Goal: Task Accomplishment & Management: Complete application form

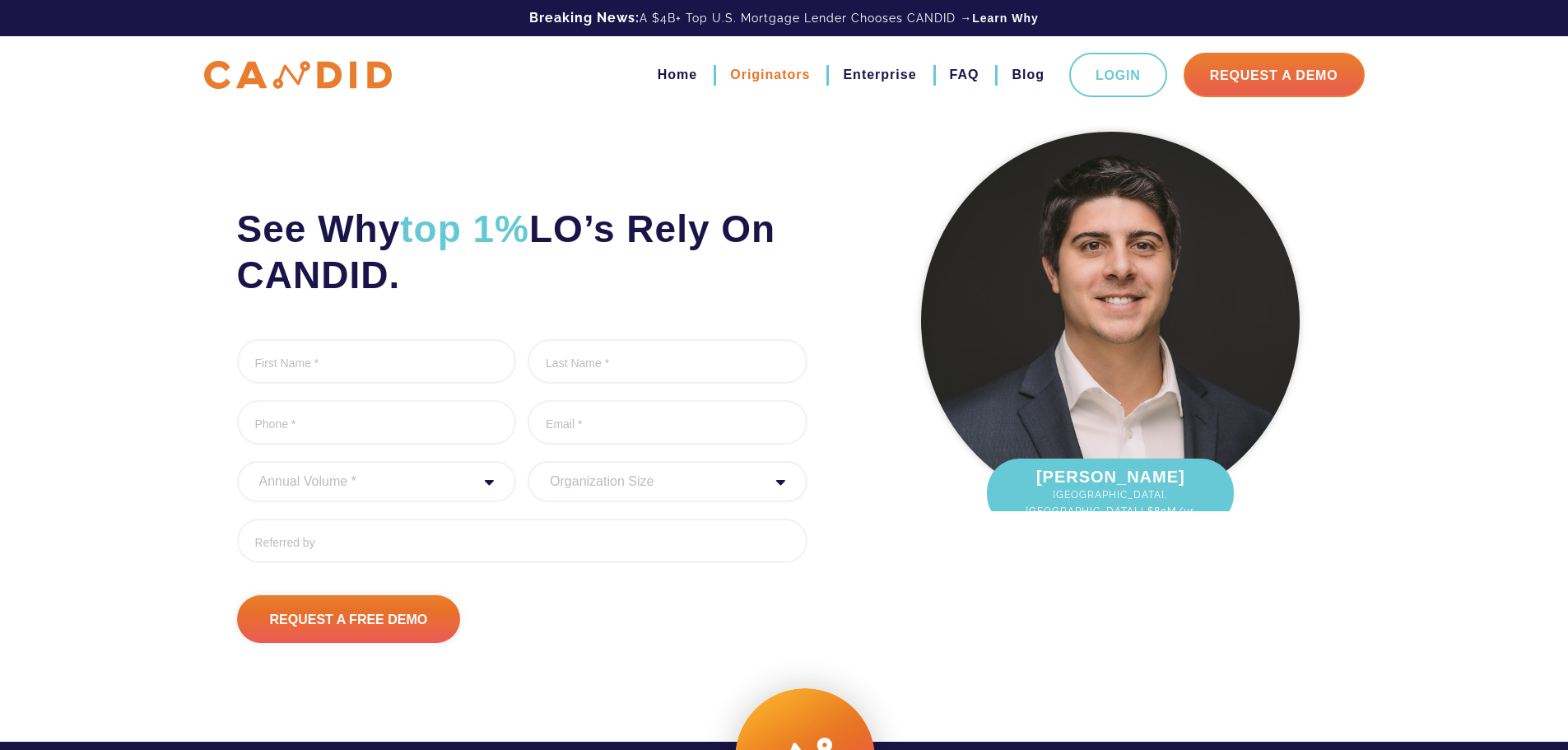
click at [779, 75] on link "Originators" at bounding box center [770, 74] width 80 height 28
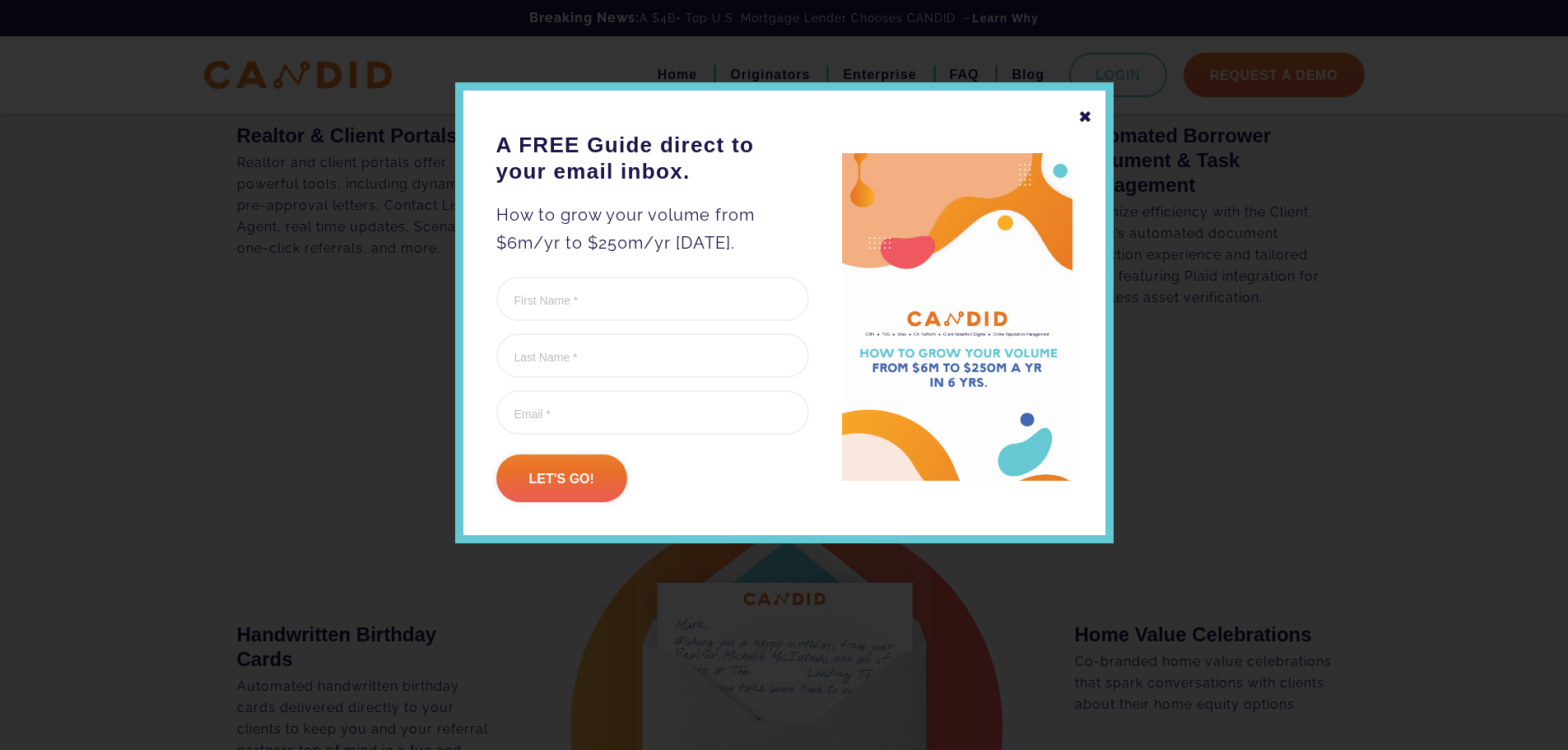
scroll to position [2139, 0]
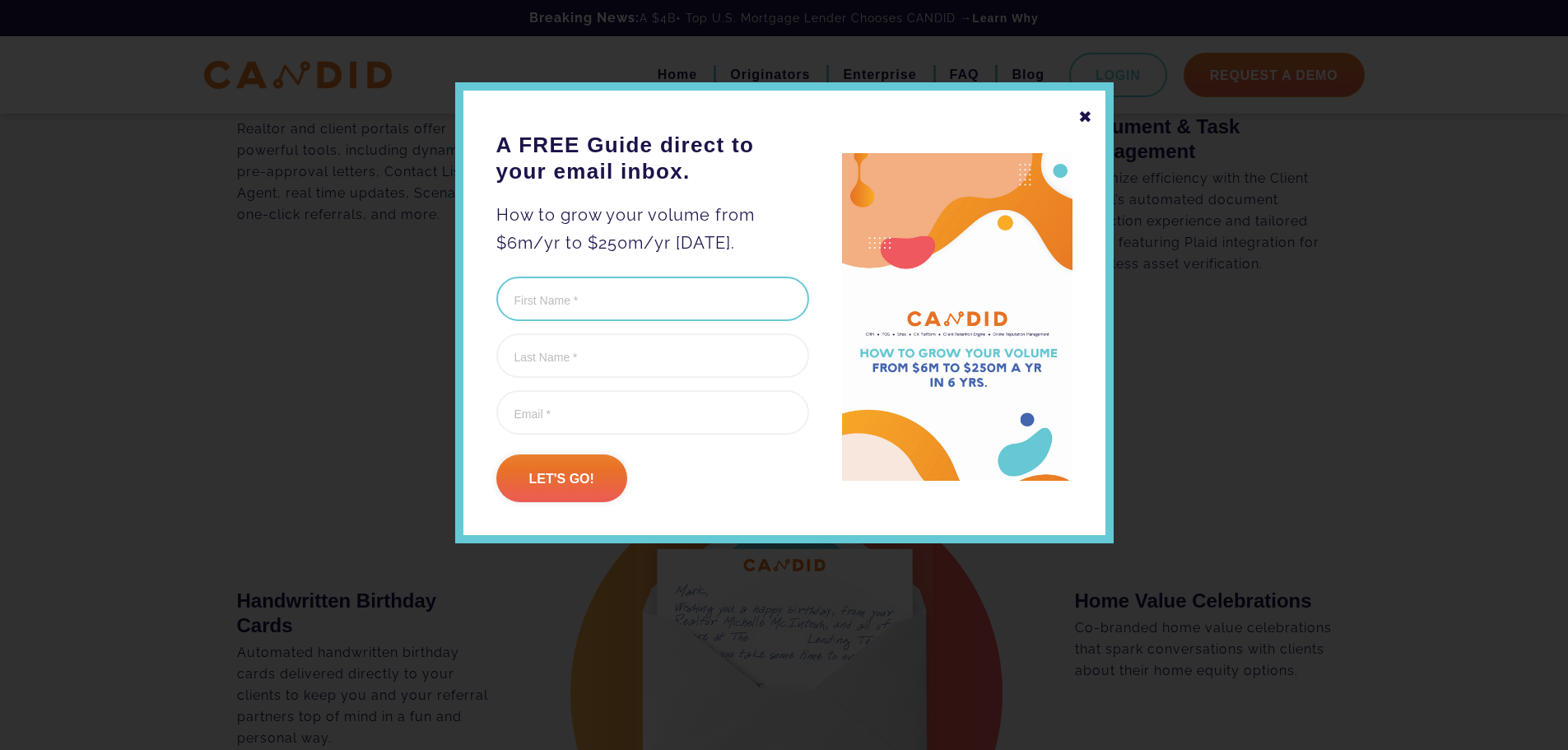
click at [643, 297] on input "First Name (Required)" at bounding box center [652, 298] width 313 height 44
type input "[PERSON_NAME]"
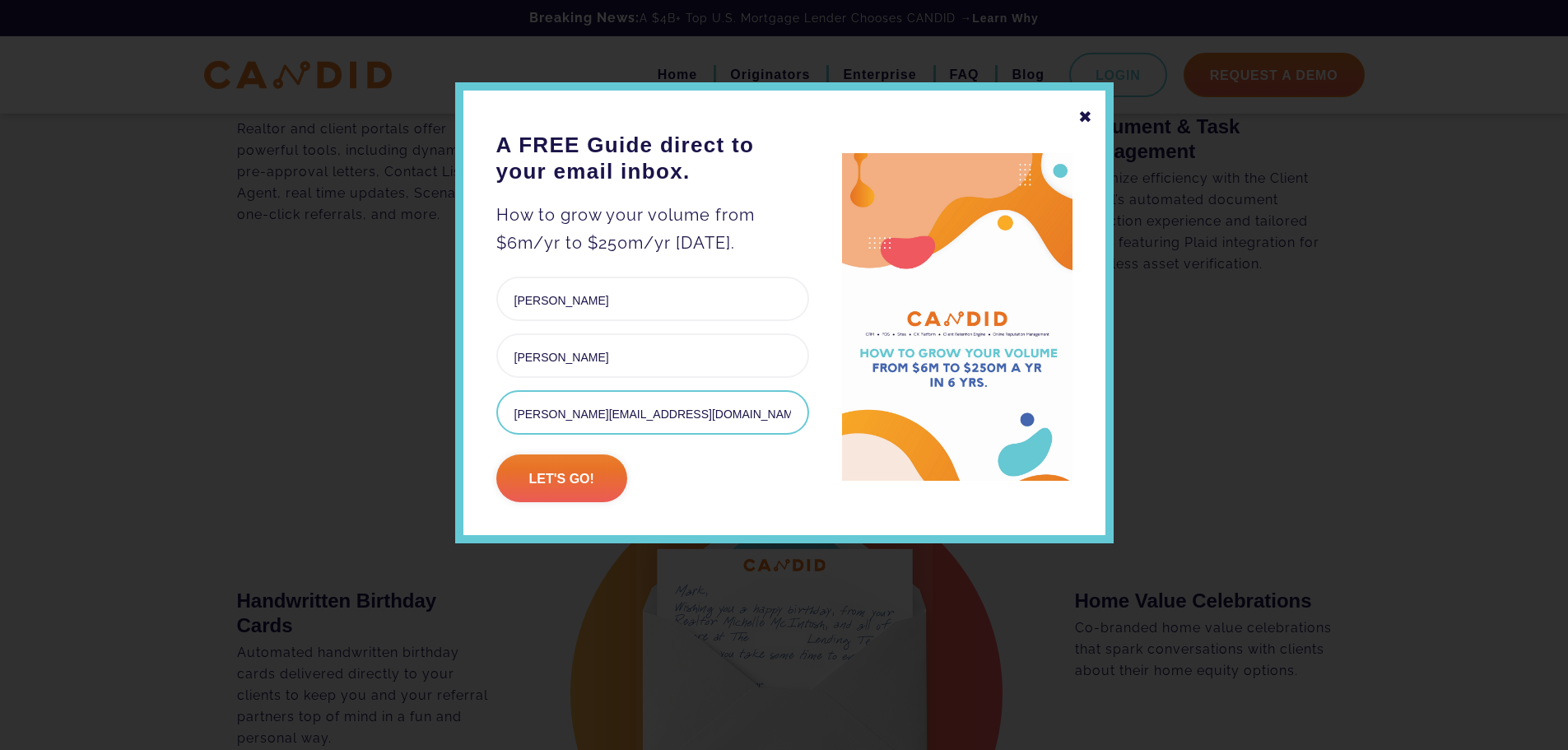
click at [572, 411] on input "[PERSON_NAME][EMAIL_ADDRESS][DOMAIN_NAME]" at bounding box center [652, 411] width 313 height 44
click at [548, 411] on input "[PERSON_NAME][EMAIL_ADDRESS][DOMAIN_NAME]" at bounding box center [652, 411] width 313 height 44
drag, startPoint x: 547, startPoint y: 410, endPoint x: 718, endPoint y: 382, distance: 173.3
click at [718, 382] on ul "First Name (Required) Rob Last Name (Required) Zuckerman Email (Required) rob@r…" at bounding box center [652, 355] width 313 height 158
type input "[PERSON_NAME][EMAIL_ADDRESS][DOMAIN_NAME]"
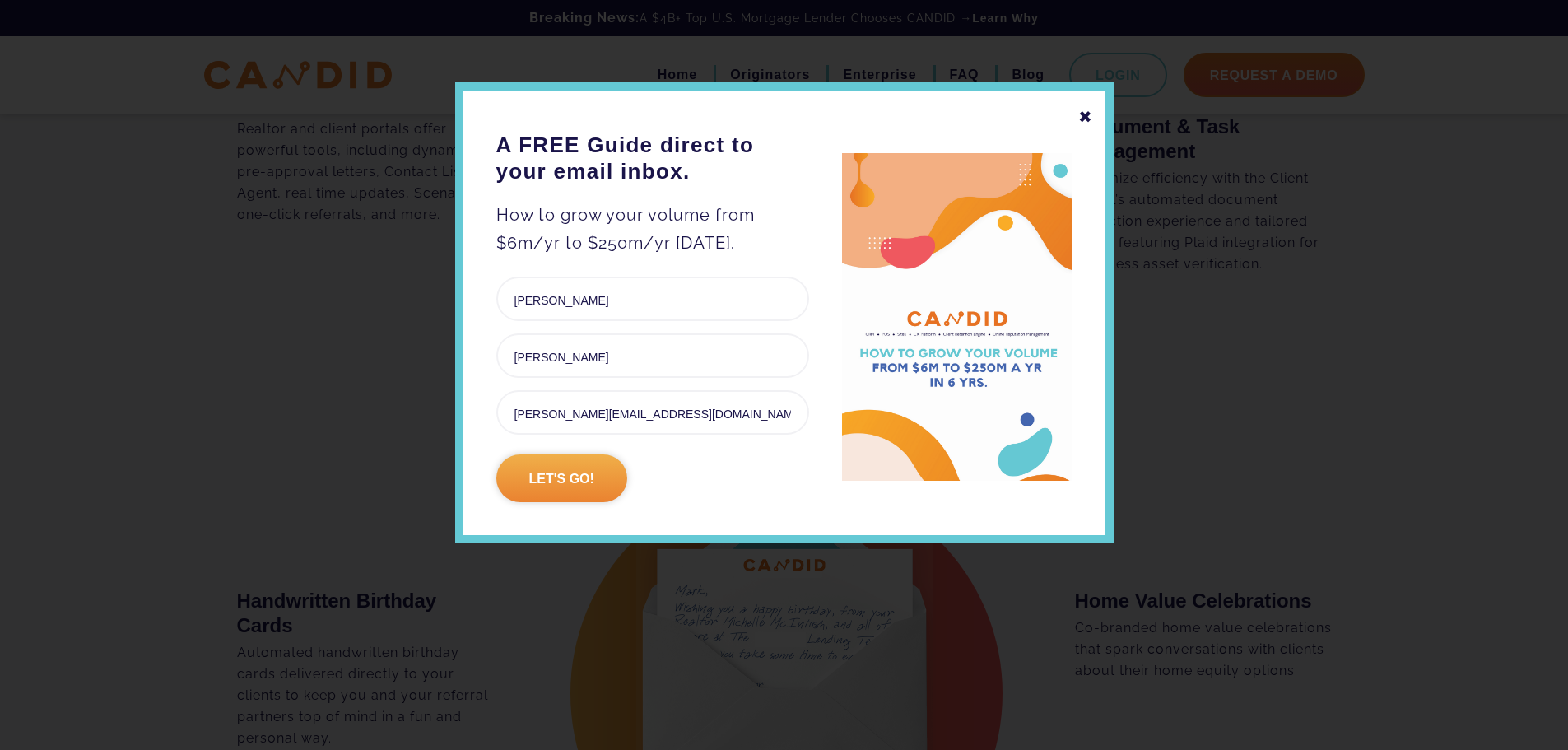
click at [574, 468] on input "Let's go!" at bounding box center [561, 477] width 131 height 48
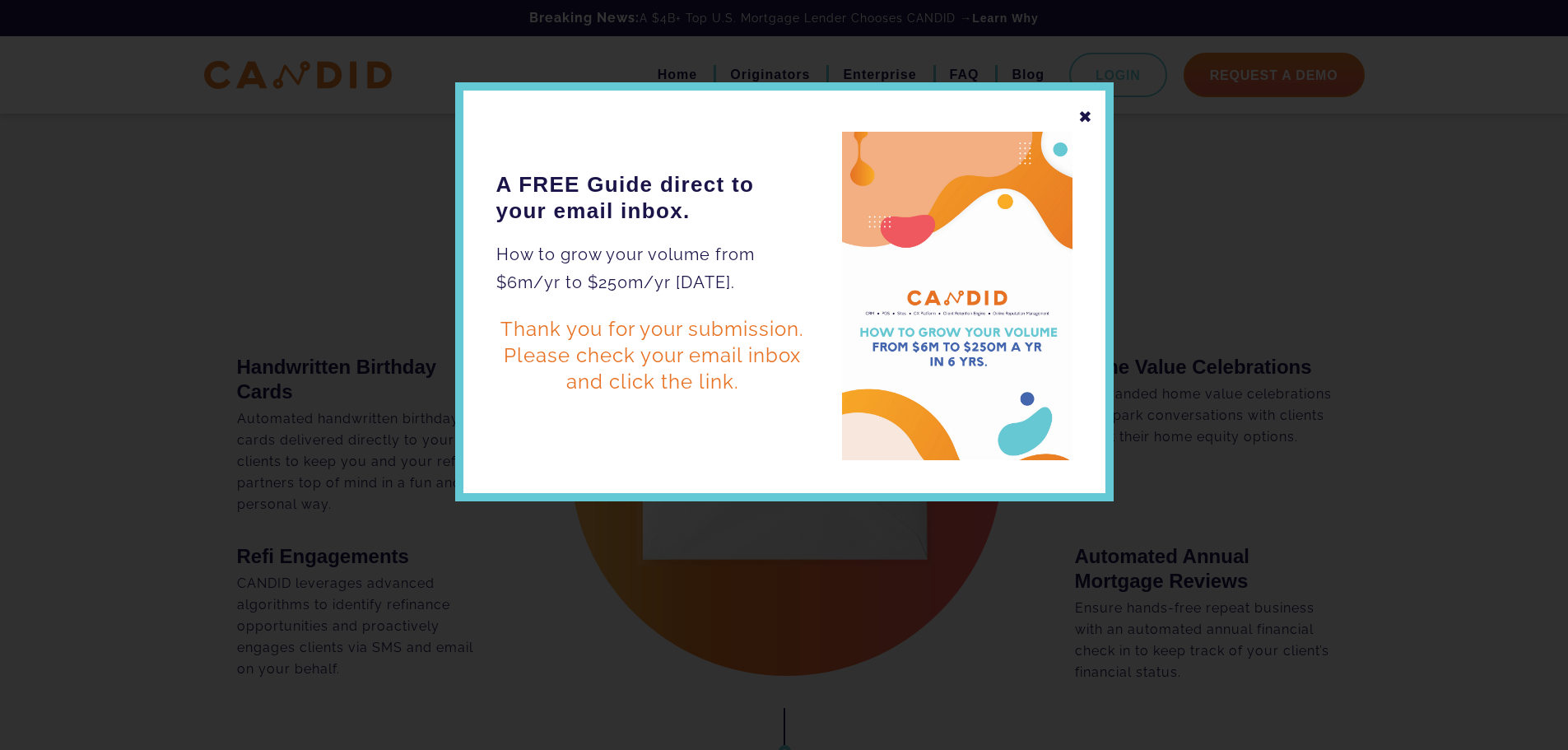
click at [556, 478] on div "✖ A FREE Guide direct to your email inbox. How to grow your volume from $6m/yr …" at bounding box center [784, 292] width 658 height 419
click at [1084, 105] on div "✖" at bounding box center [1085, 117] width 15 height 28
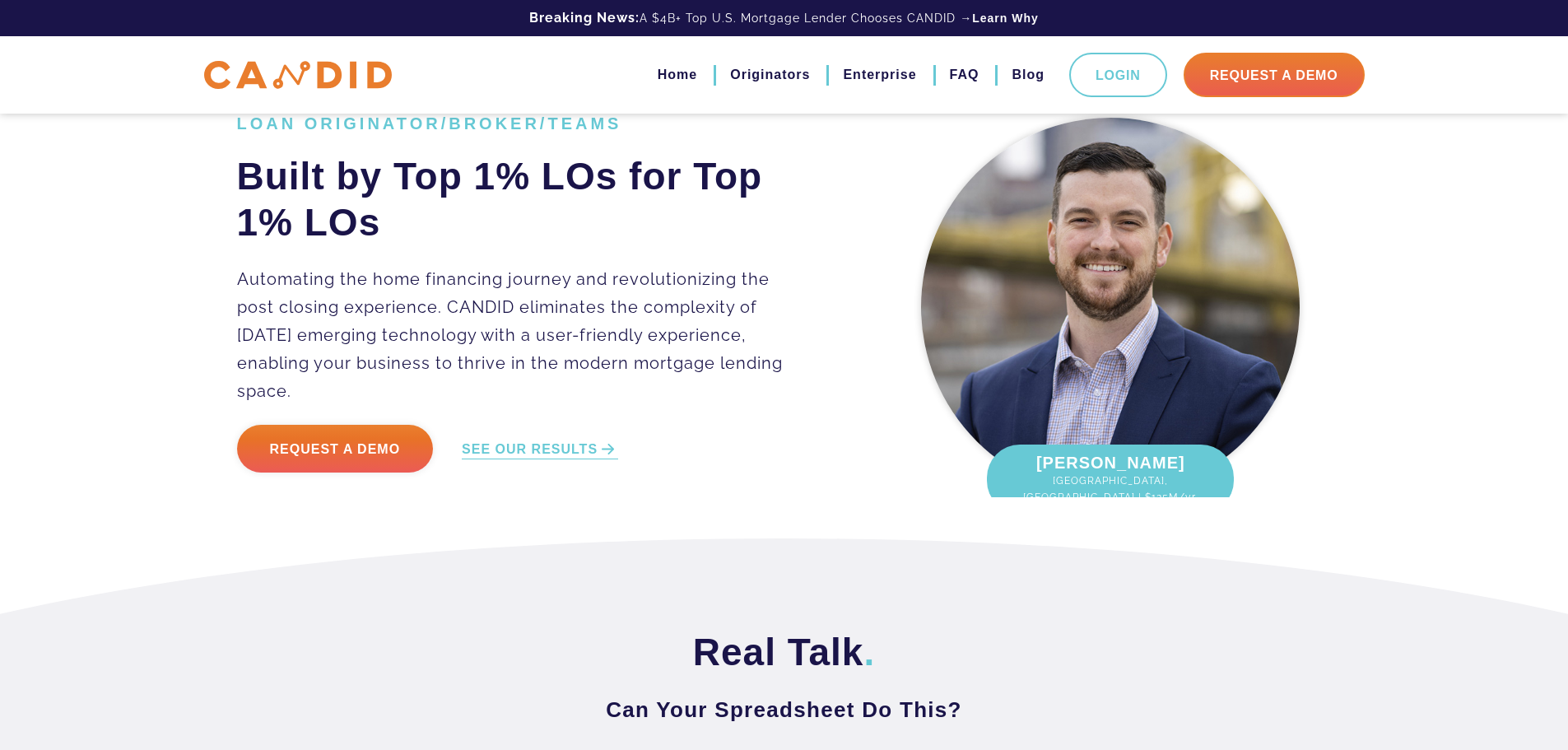
scroll to position [0, 0]
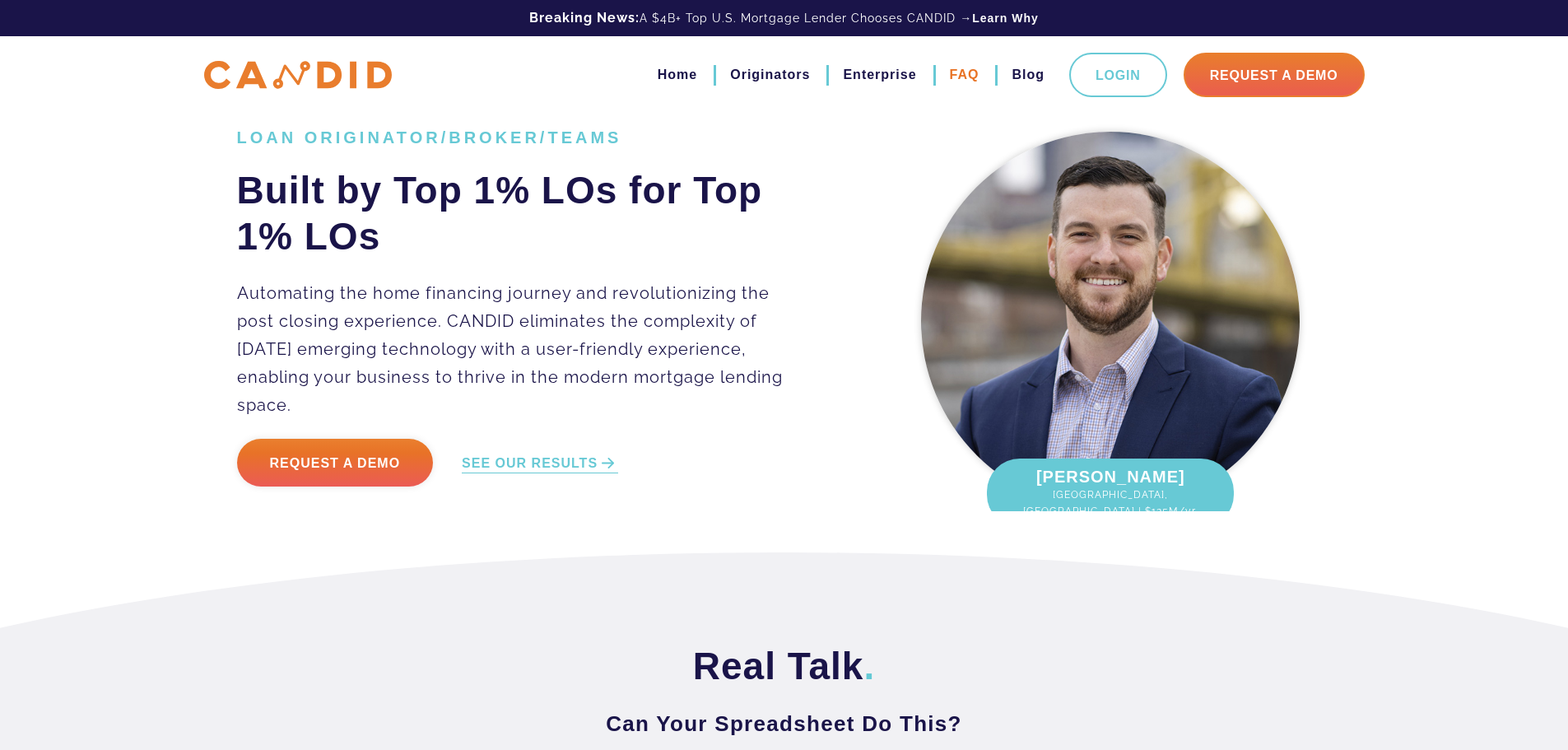
click at [966, 76] on link "FAQ" at bounding box center [964, 74] width 29 height 28
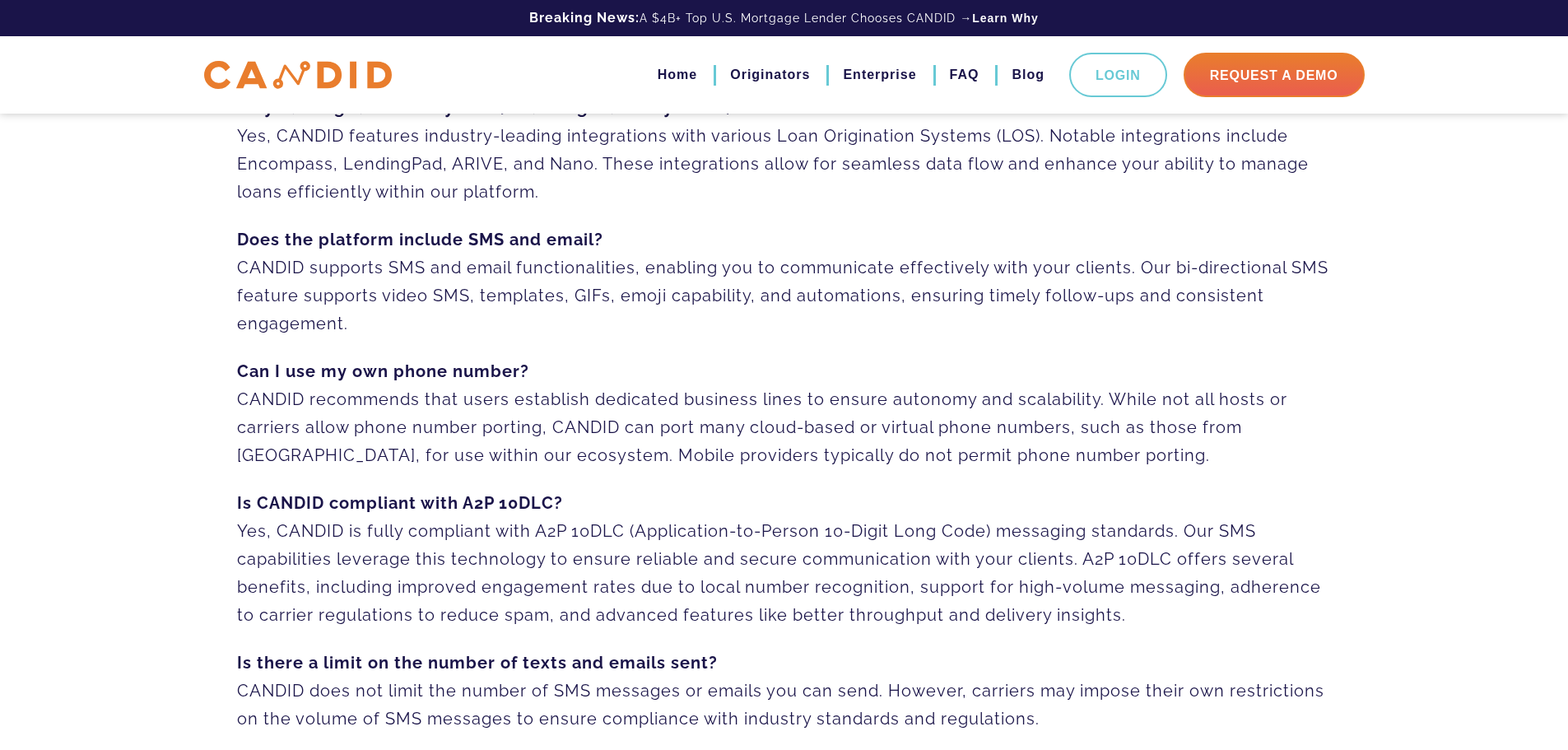
scroll to position [411, 0]
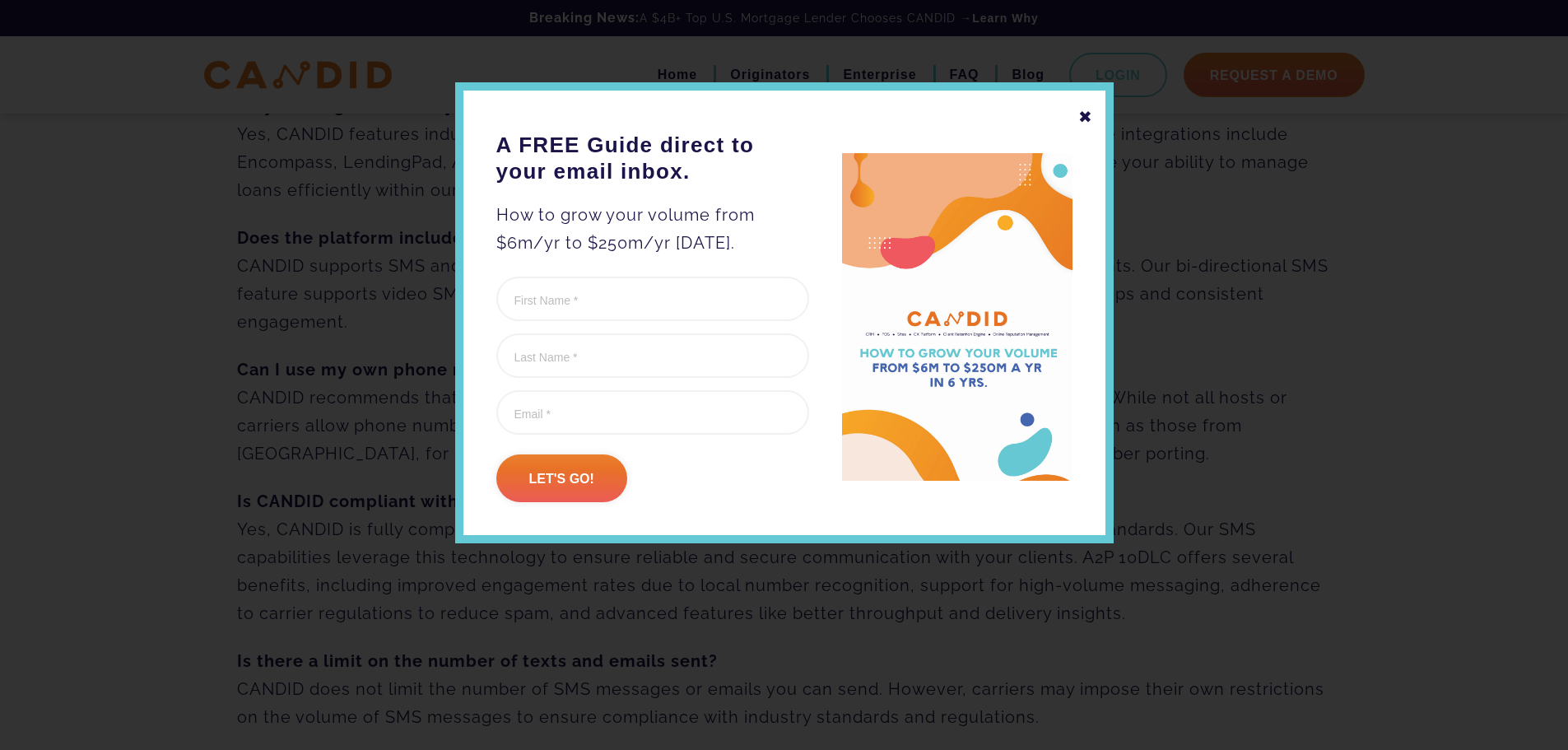
click at [1085, 118] on div "✖" at bounding box center [1085, 117] width 15 height 28
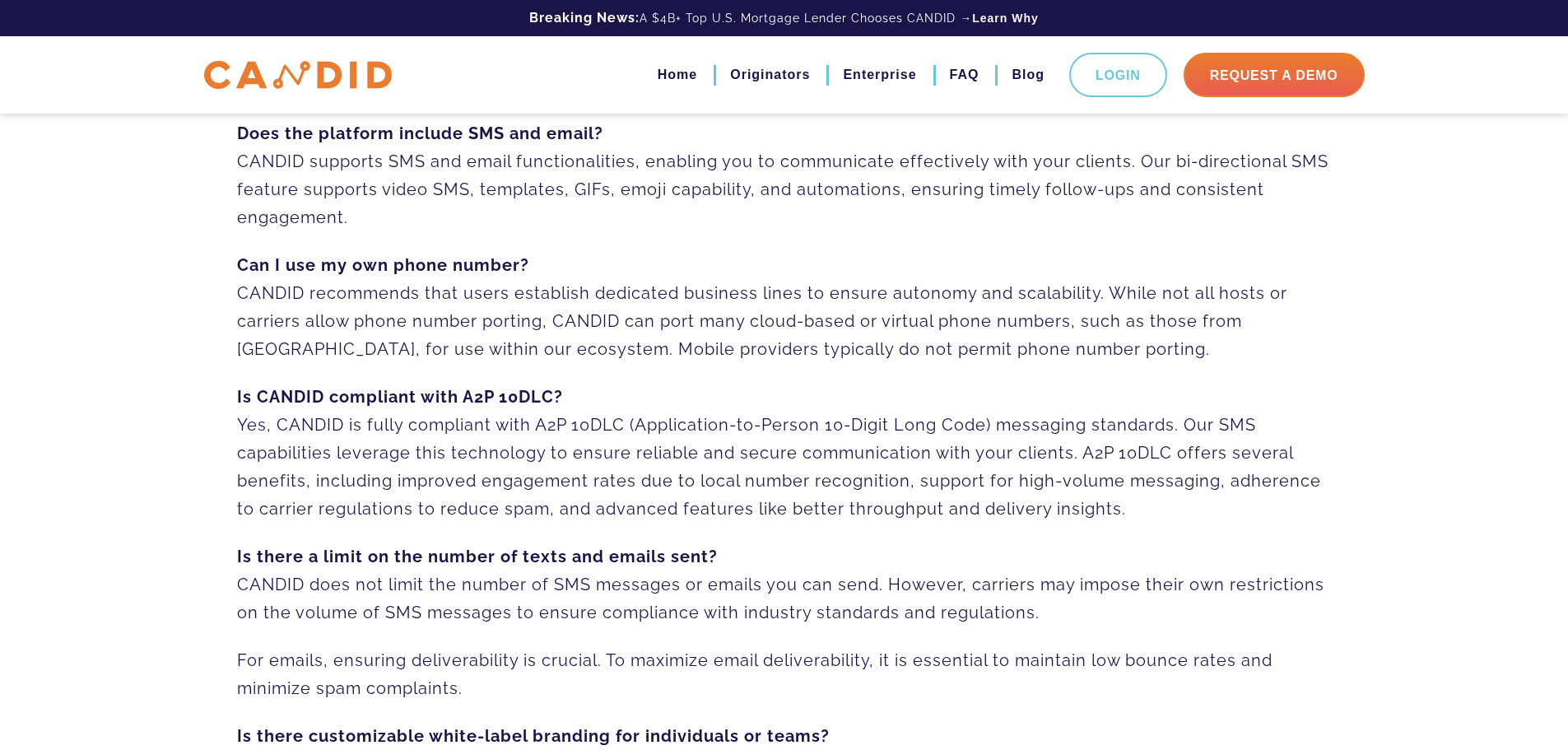
scroll to position [13, 0]
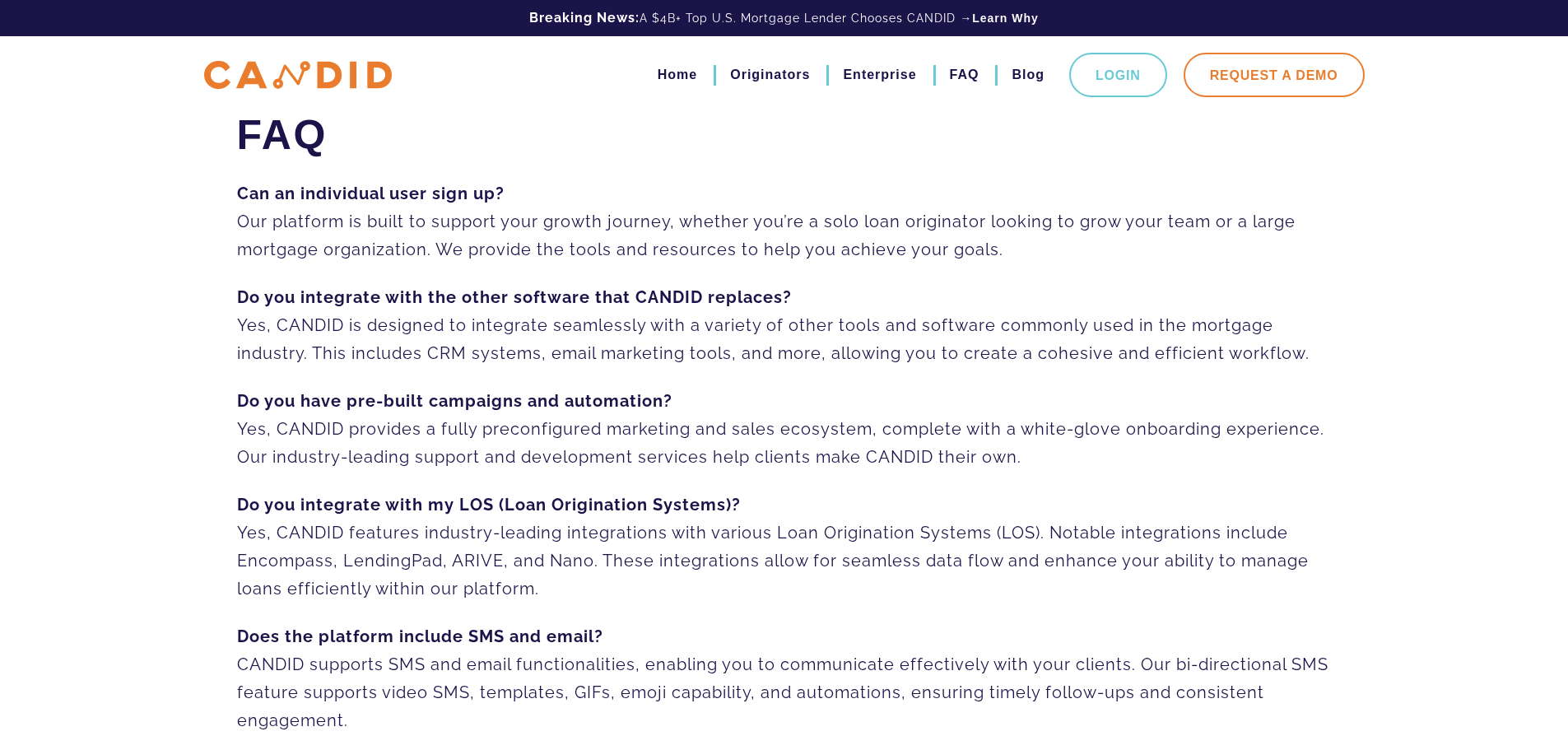
click at [1272, 79] on link "Request A Demo" at bounding box center [1273, 74] width 181 height 44
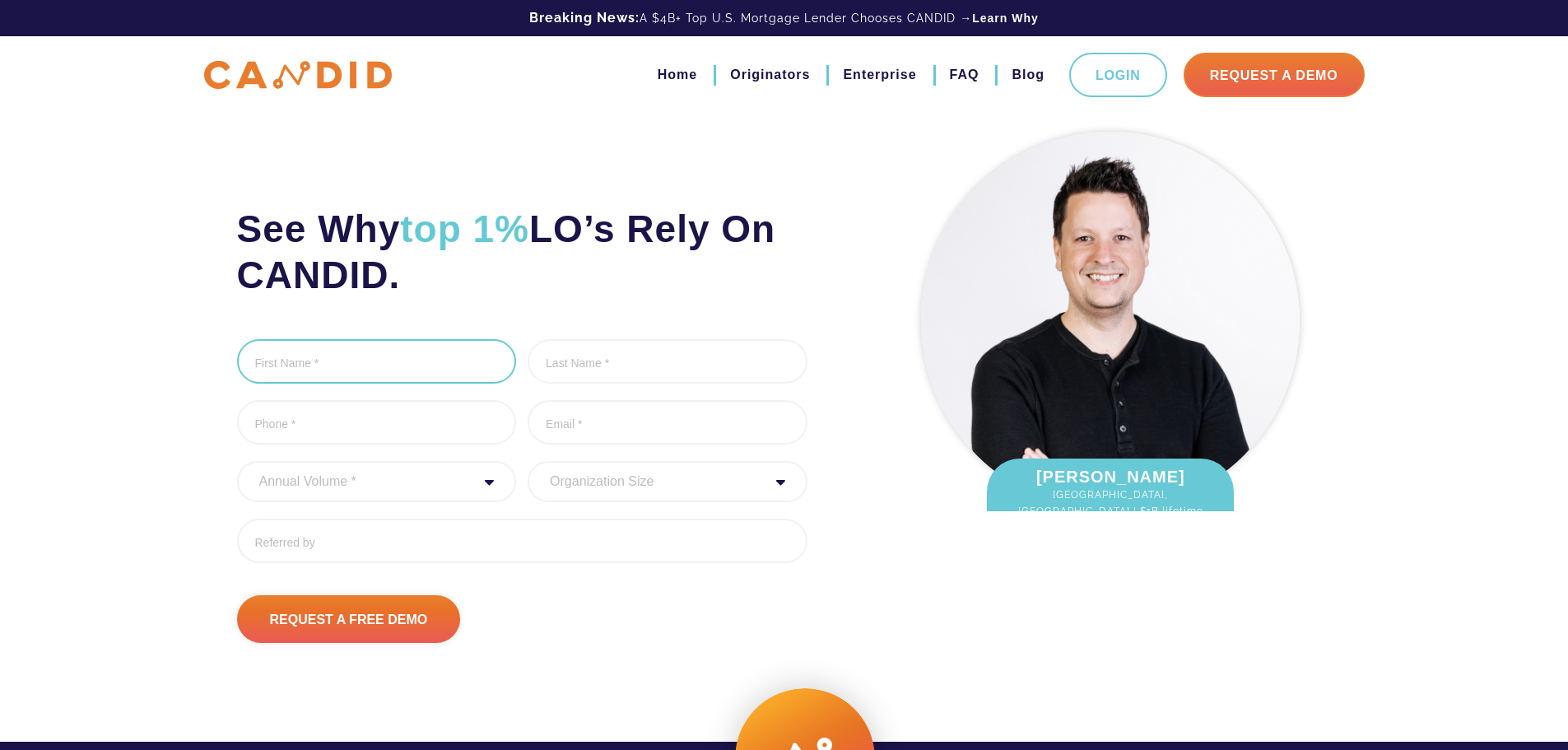
click at [347, 365] on input "First Name *" at bounding box center [377, 360] width 280 height 44
type input "[PERSON_NAME]"
type input "[PERSON_NAME][EMAIL_ADDRESS][DOMAIN_NAME]"
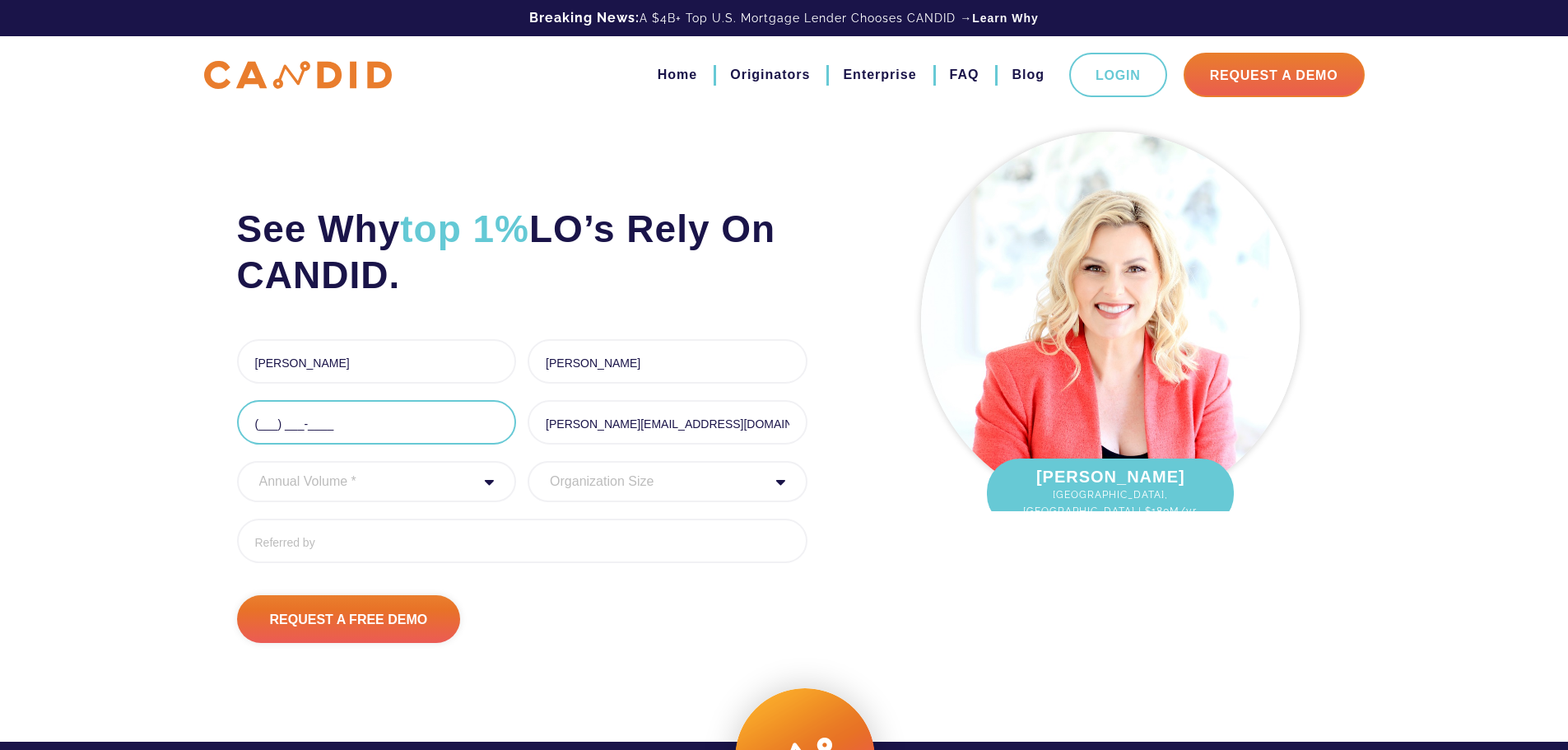
click at [352, 436] on input "(___) ___-____" at bounding box center [377, 422] width 280 height 44
type input "[PHONE_NUMBER]"
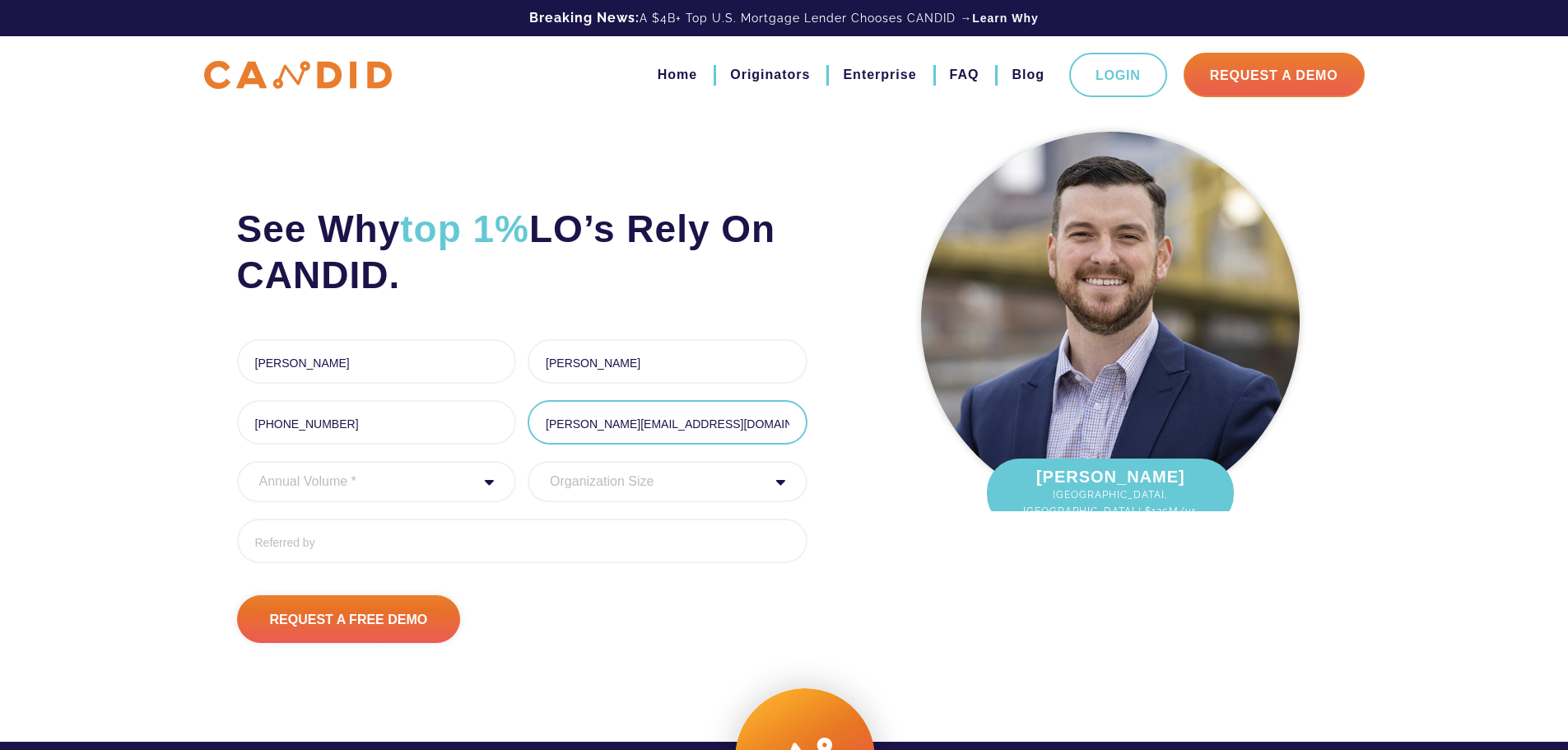
click at [581, 427] on input "[PERSON_NAME][EMAIL_ADDRESS][DOMAIN_NAME]" at bounding box center [667, 422] width 280 height 44
drag, startPoint x: 576, startPoint y: 423, endPoint x: 773, endPoint y: 406, distance: 197.7
click at [773, 406] on input "[PERSON_NAME][EMAIL_ADDRESS][DOMAIN_NAME]" at bounding box center [667, 422] width 280 height 44
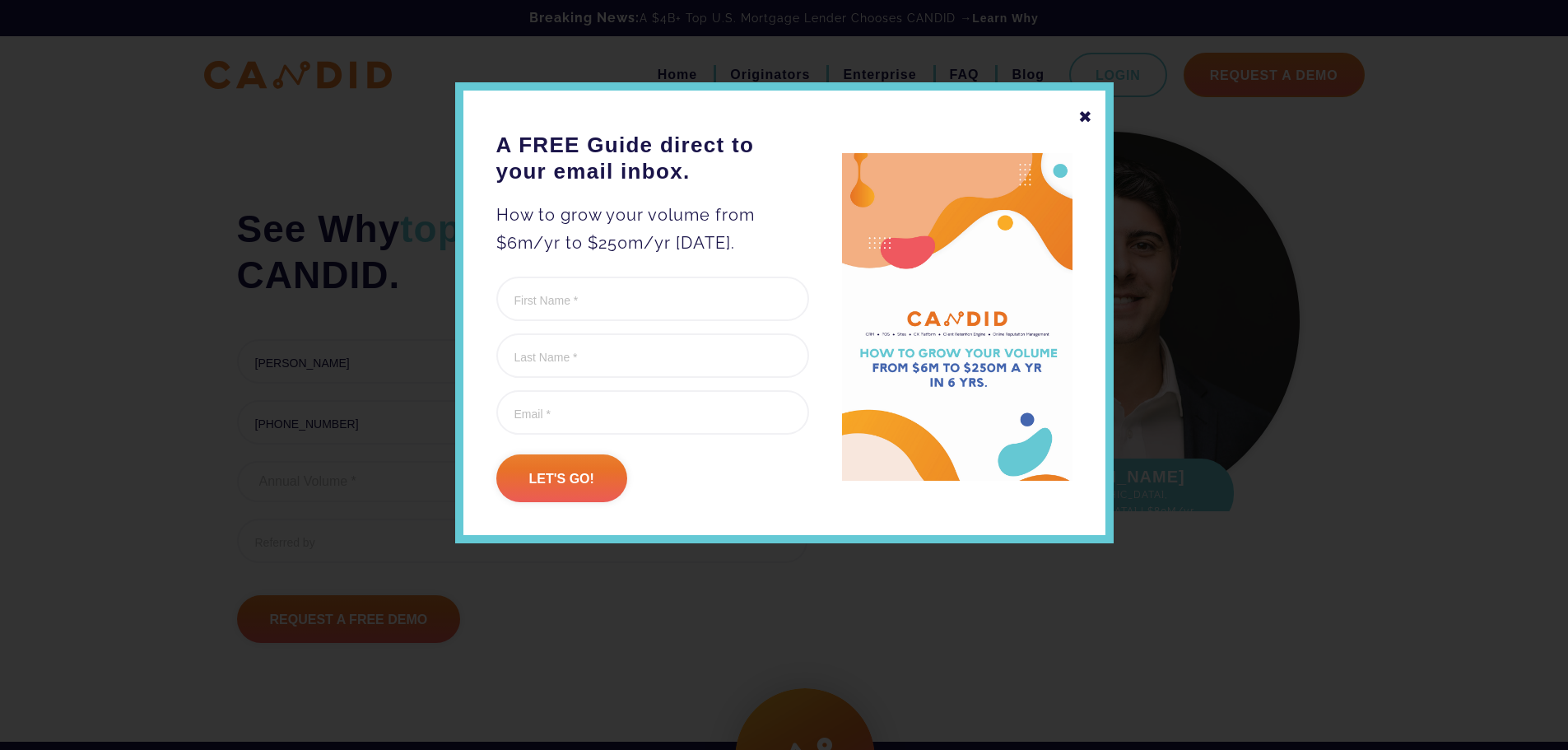
click at [1089, 115] on div "✖" at bounding box center [1085, 117] width 15 height 28
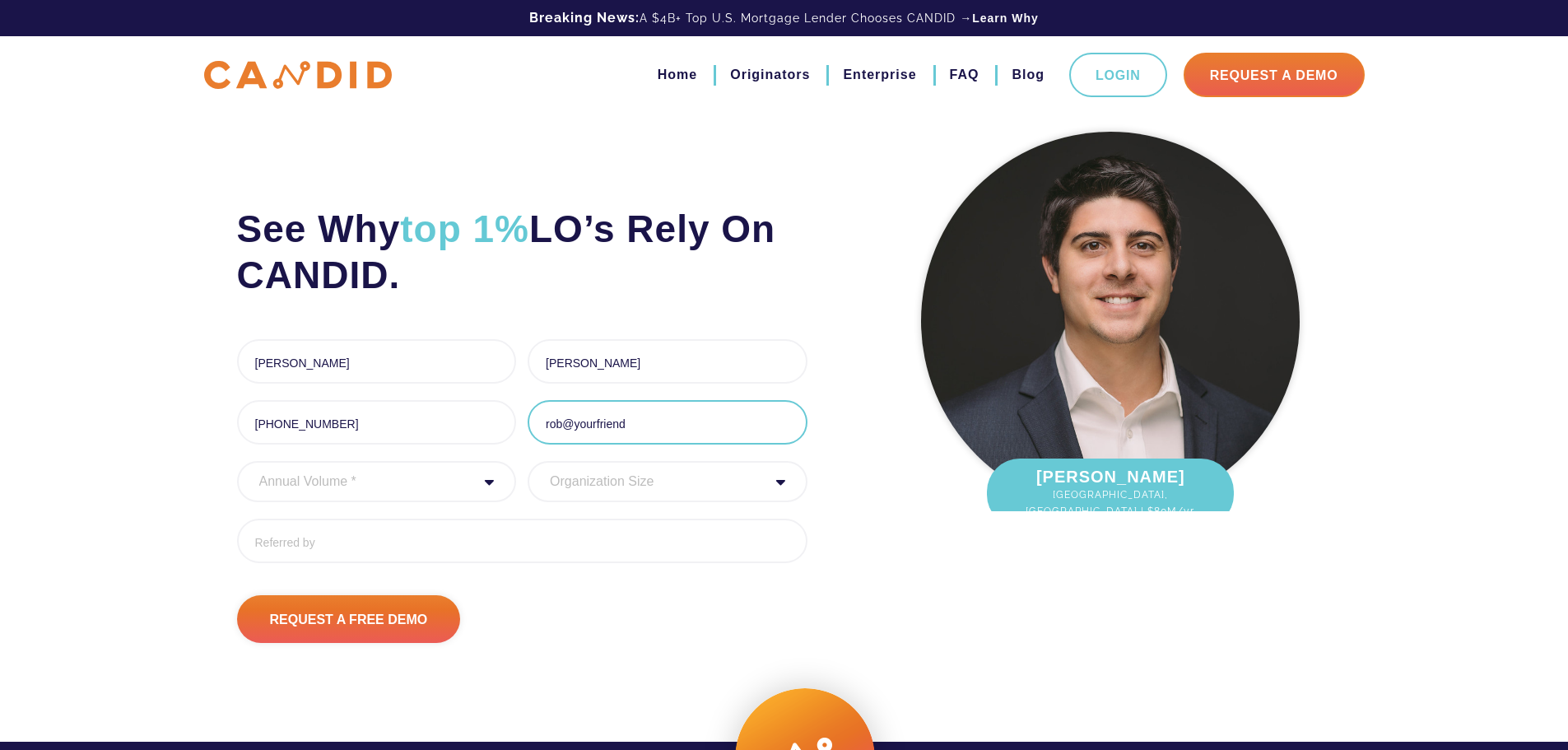
click at [637, 420] on input "rob@yourfriend" at bounding box center [667, 422] width 280 height 44
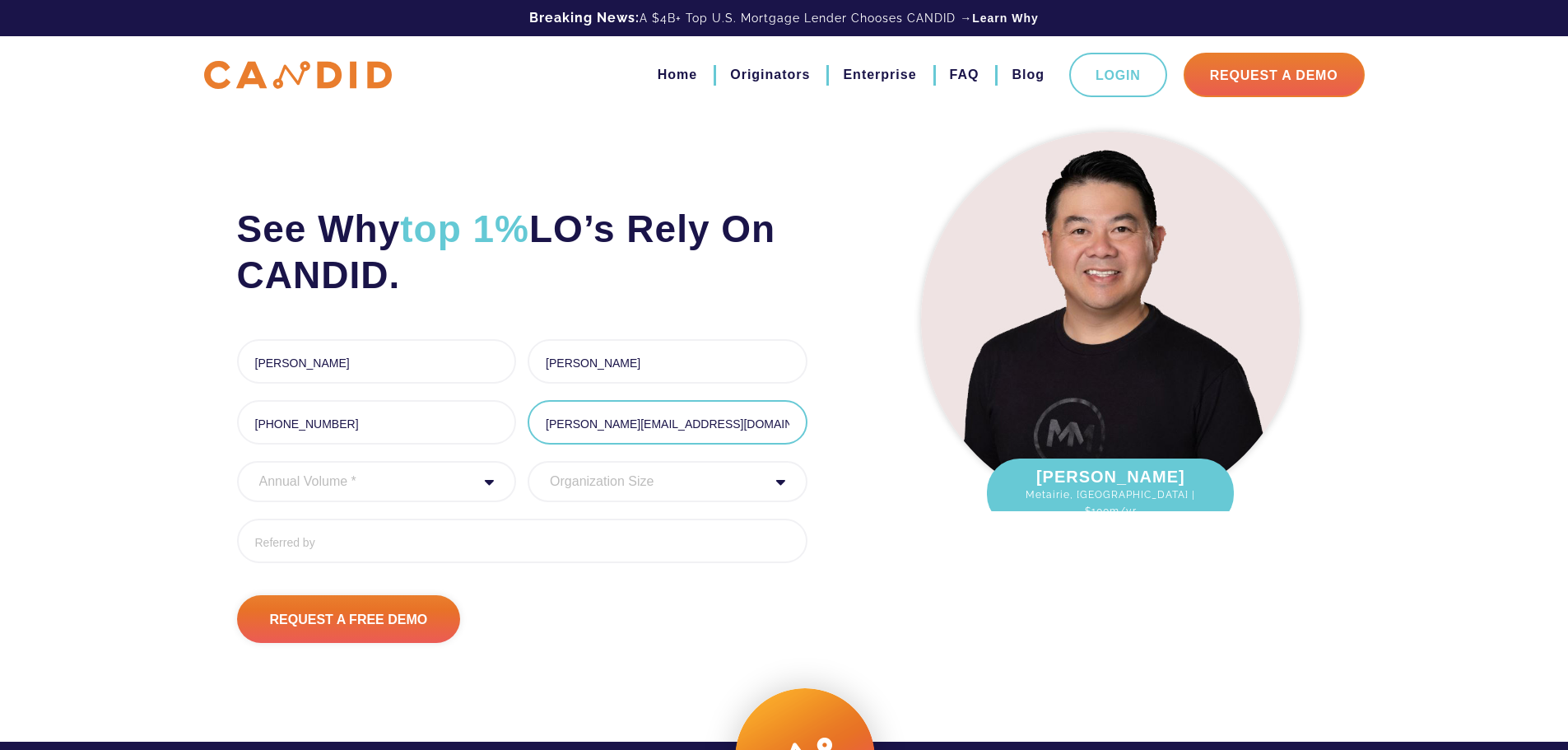
type input "[PERSON_NAME][EMAIL_ADDRESS][DOMAIN_NAME]"
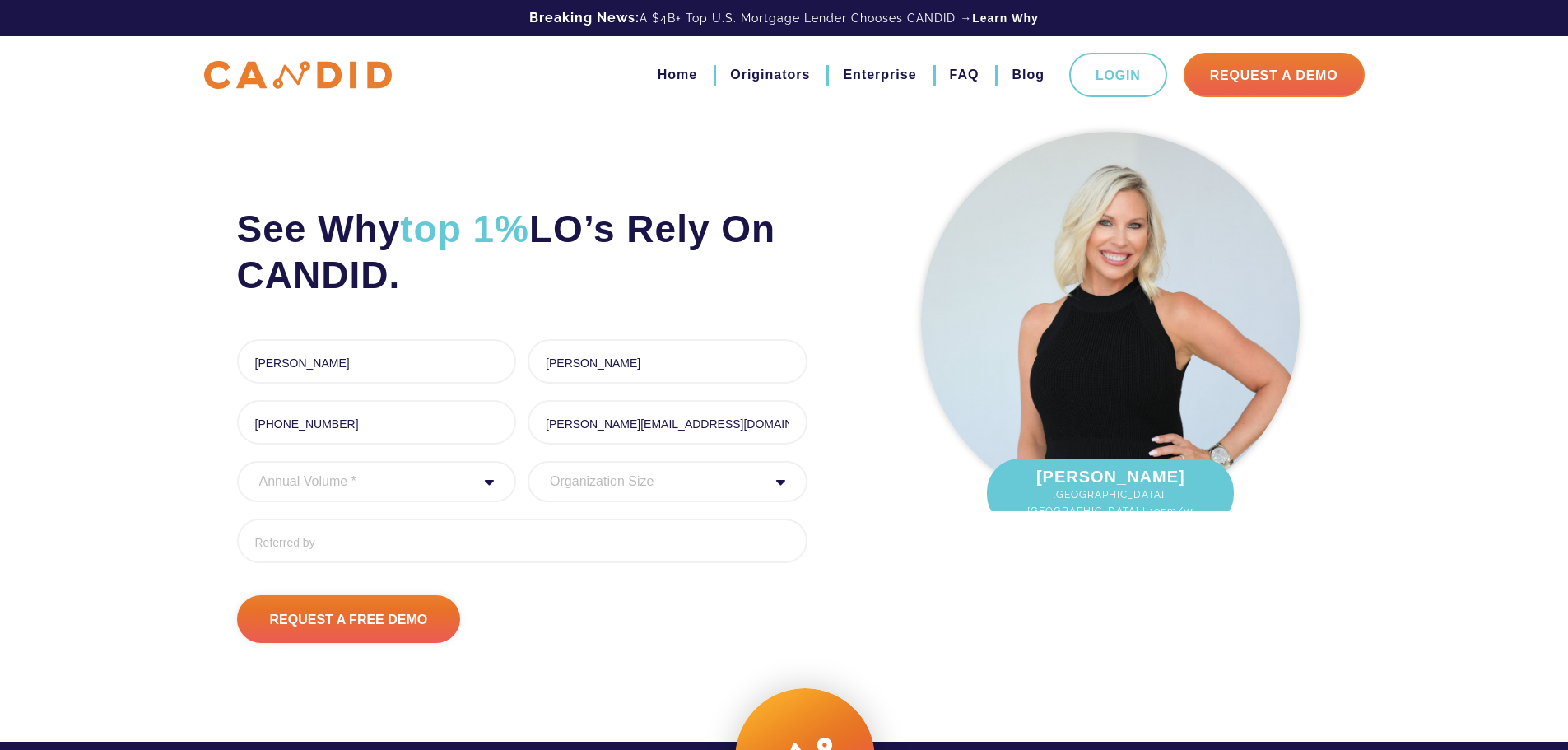
click at [487, 481] on div "Annual Volume * 0 to 25M 25M to 50M 50M to 75M 75M to 100M 100M to 150M 150M to…" at bounding box center [377, 482] width 280 height 42
click at [489, 482] on div "Annual Volume * 0 to 25M 25M to 50M 50M to 75M 75M to 100M 100M to 150M 150M to…" at bounding box center [377, 482] width 280 height 42
click at [485, 478] on div "Annual Volume * 0 to 25M 25M to 50M 50M to 75M 75M to 100M 100M to 150M 150M to…" at bounding box center [377, 482] width 280 height 42
click at [430, 477] on select "Annual Volume * 0 to 25M 25M to 50M 50M to 75M 75M to 100M 100M to 150M 150M to…" at bounding box center [377, 482] width 280 height 42
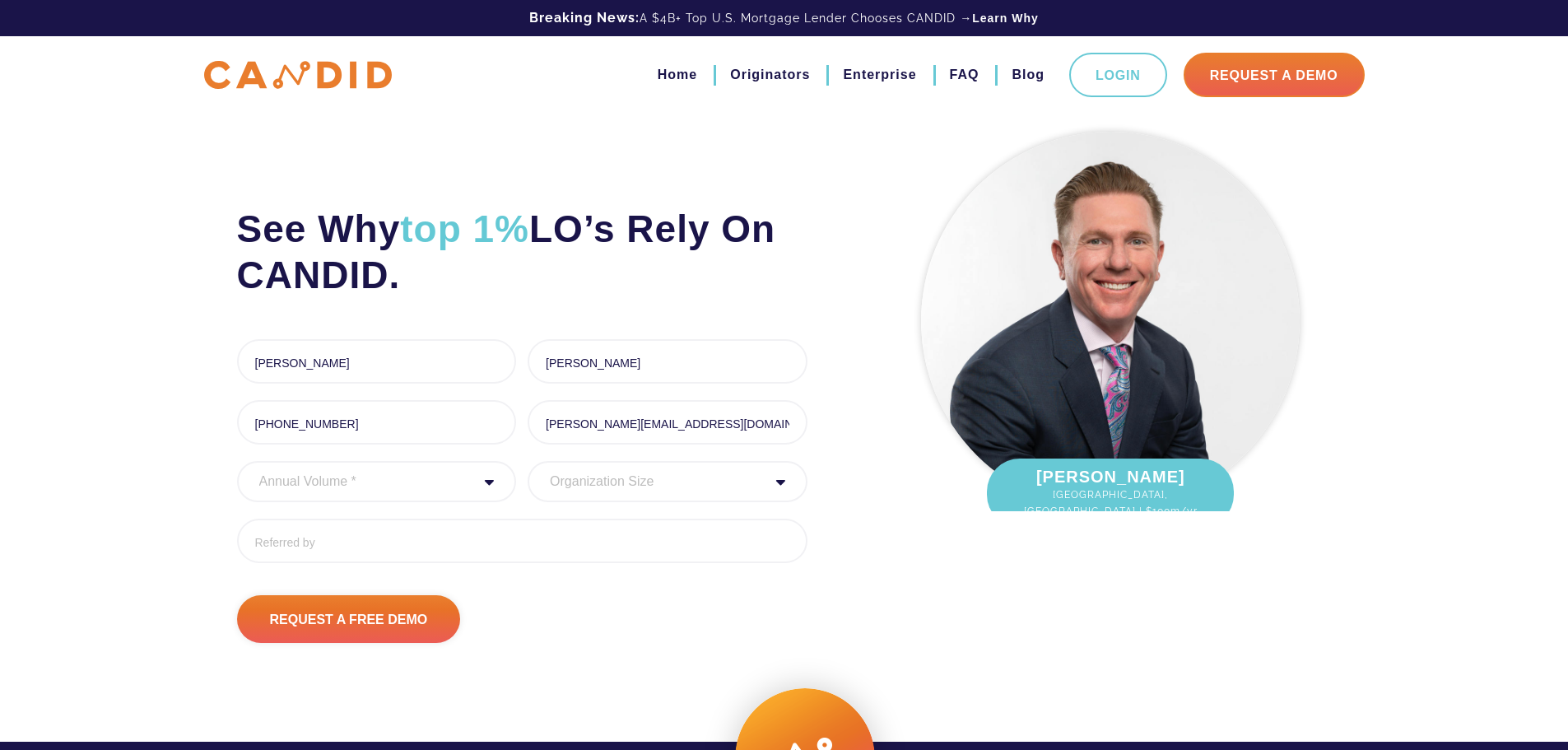
select select "20000000"
click at [237, 461] on select "Annual Volume * 0 to 25M 25M to 50M 50M to 75M 75M to 100M 100M to 150M 150M to…" at bounding box center [377, 482] width 280 height 42
click at [574, 488] on select "Organization Size 1 - 10 11 - 50 51 - 100 101 - 200 201 - 300 300 - 500 501+" at bounding box center [667, 482] width 280 height 42
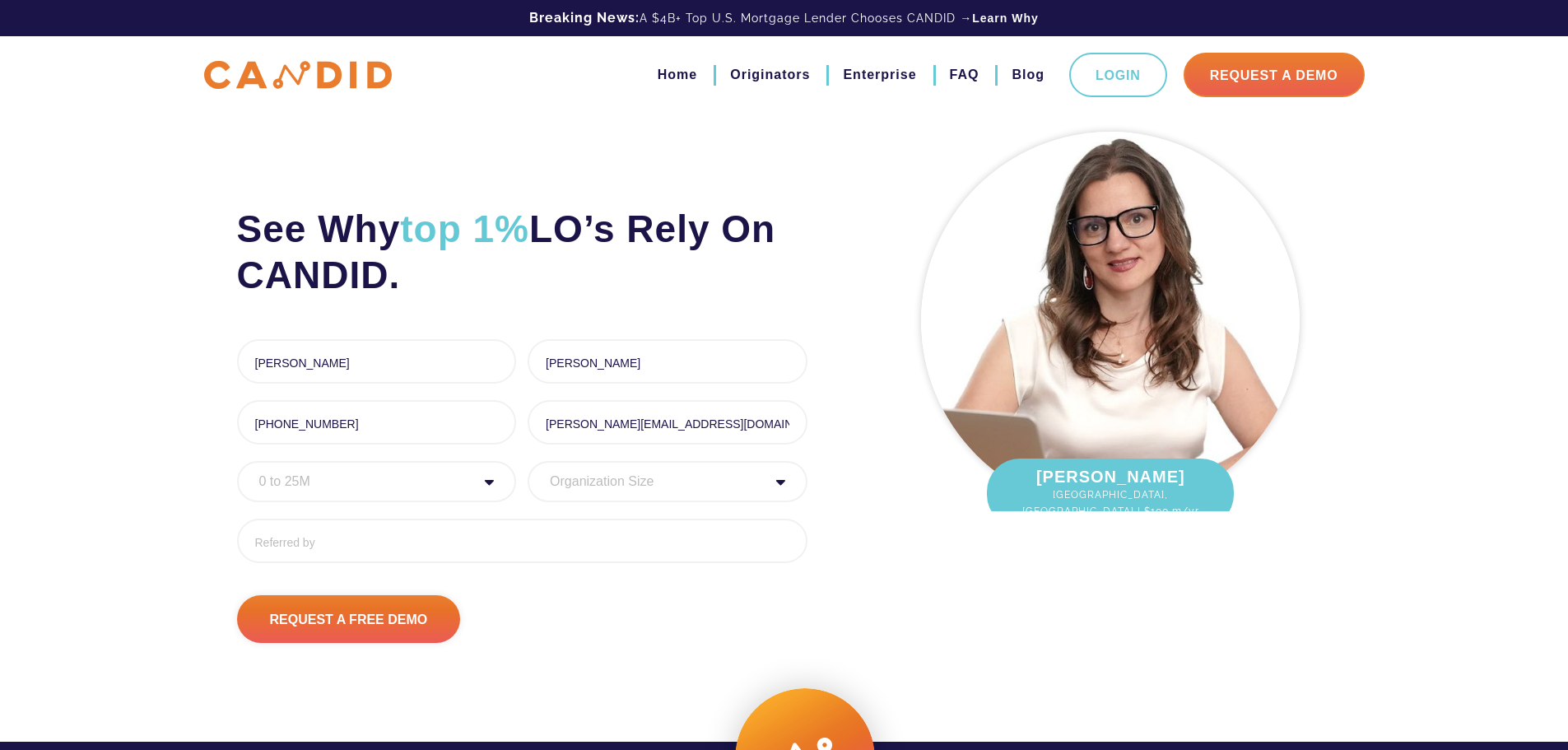
select select "1 - 10"
click at [528, 461] on select "Organization Size 1 - 10 11 - 50 51 - 100 101 - 200 201 - 300 300 - 500 501+" at bounding box center [667, 482] width 280 height 42
click at [453, 546] on input "Referred By" at bounding box center [522, 540] width 570 height 44
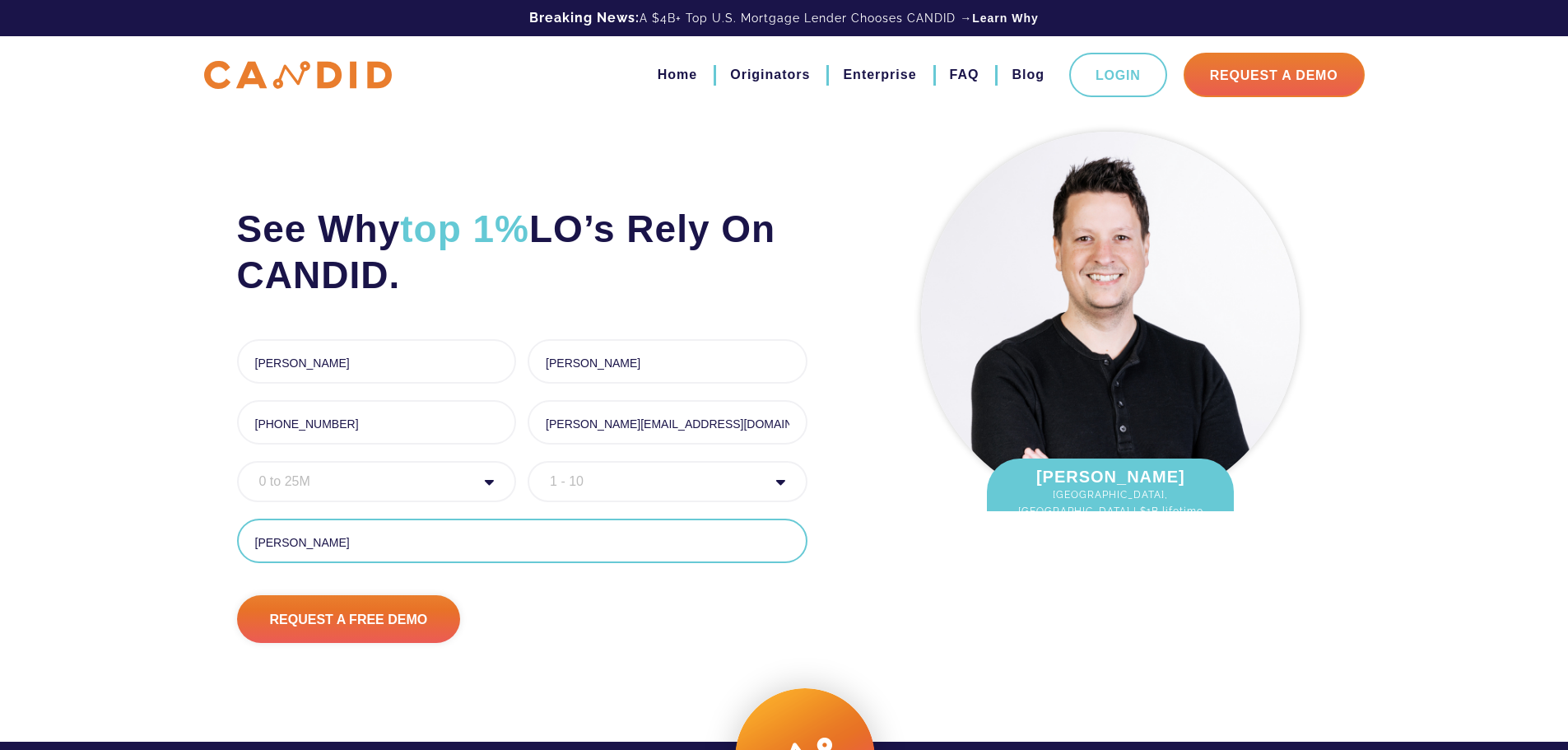
click at [237, 595] on input "Request A Free Demo" at bounding box center [349, 618] width 224 height 48
type input "[PERSON_NAME]"
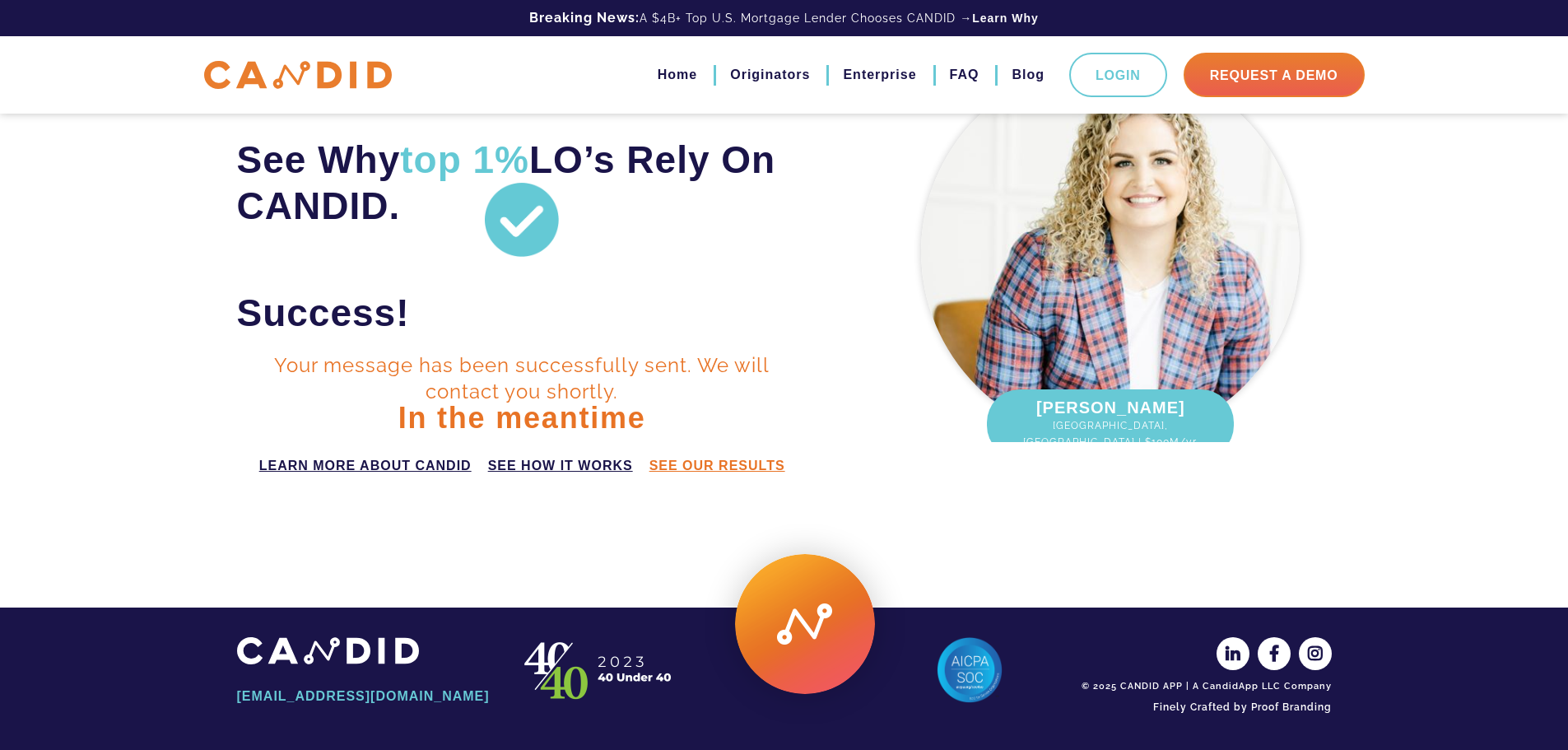
click at [742, 466] on link "see our results" at bounding box center [717, 465] width 136 height 20
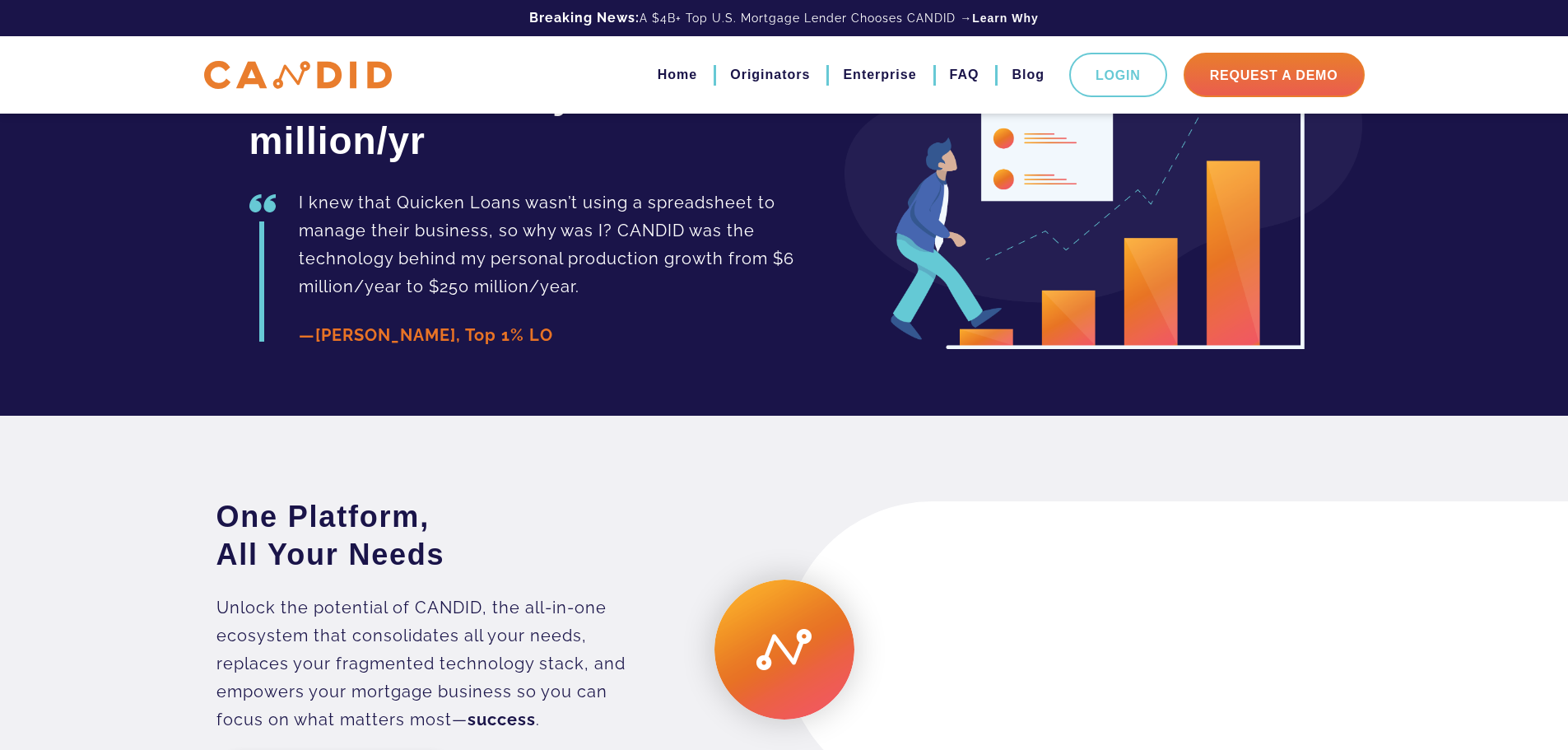
scroll to position [4017, 0]
